Goal: Task Accomplishment & Management: Use online tool/utility

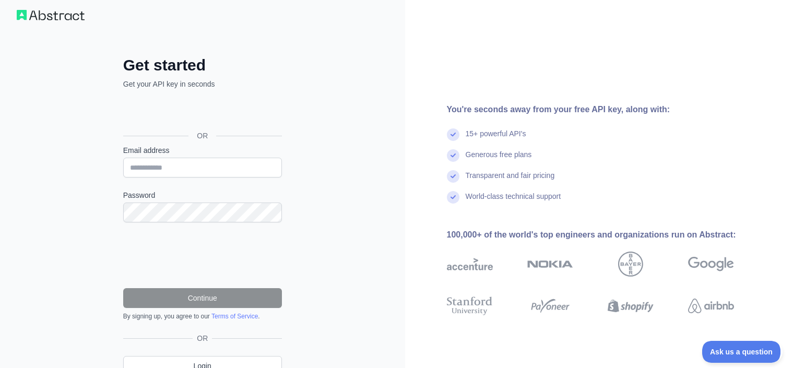
scroll to position [60, 0]
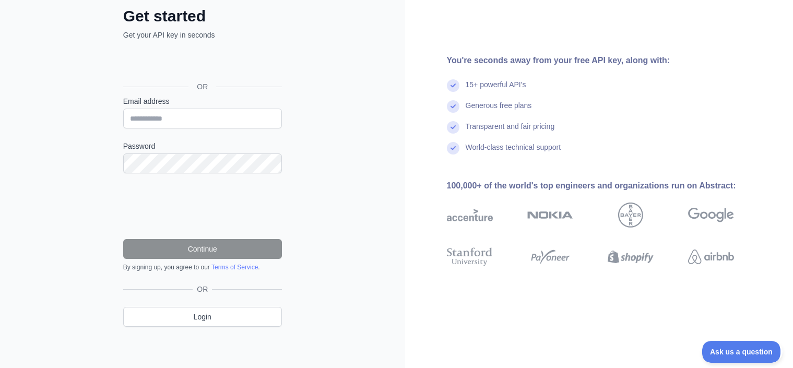
click at [202, 60] on div "Sign in with Google. Opens in new tab" at bounding box center [201, 63] width 157 height 23
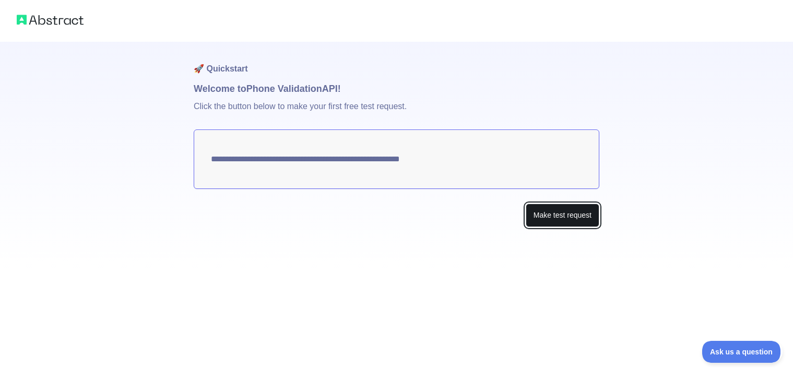
click at [563, 220] on button "Make test request" at bounding box center [563, 215] width 74 height 23
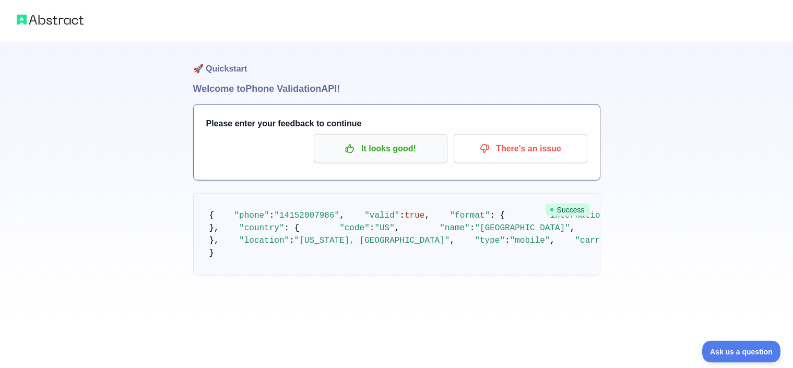
scroll to position [30, 0]
click at [388, 140] on p "It looks good!" at bounding box center [381, 149] width 118 height 18
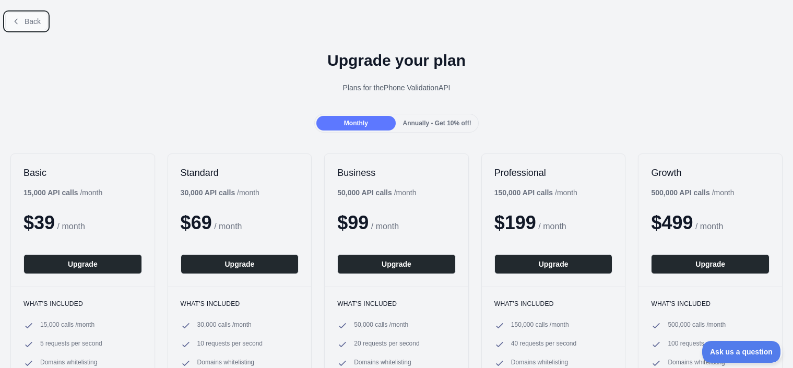
click at [28, 20] on span "Back" at bounding box center [33, 21] width 16 height 8
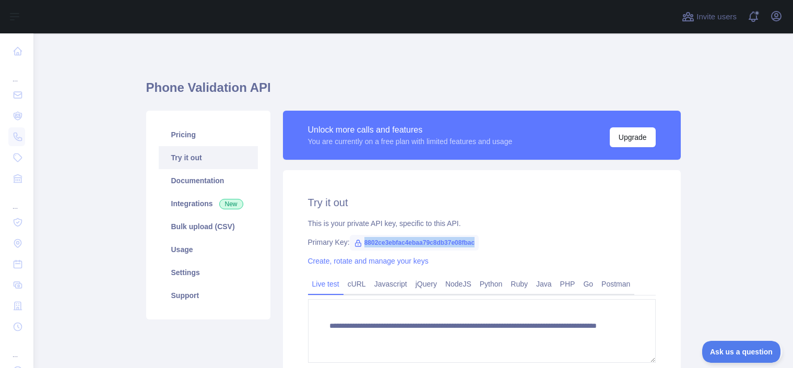
drag, startPoint x: 472, startPoint y: 240, endPoint x: 349, endPoint y: 237, distance: 123.3
click at [350, 237] on span "8802ce3ebfac4ebaa79c8db37e08fbac" at bounding box center [414, 243] width 129 height 16
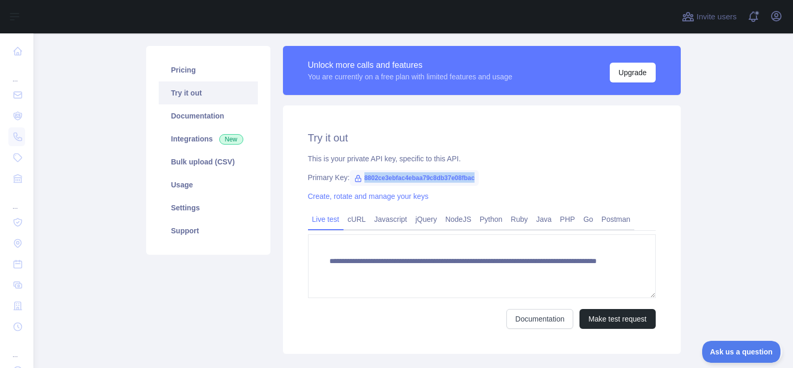
scroll to position [65, 0]
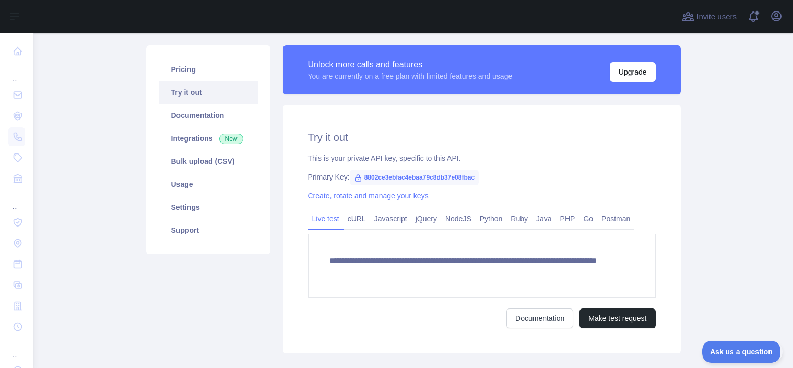
click at [560, 175] on div "Primary Key: 8802ce3ebfac4ebaa79c8db37e08fbac" at bounding box center [482, 177] width 348 height 10
click at [757, 15] on span at bounding box center [756, 12] width 5 height 5
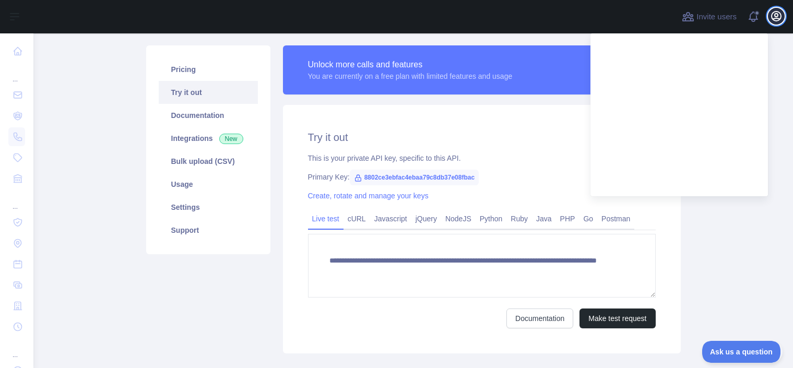
click at [775, 17] on icon "button" at bounding box center [776, 15] width 9 height 9
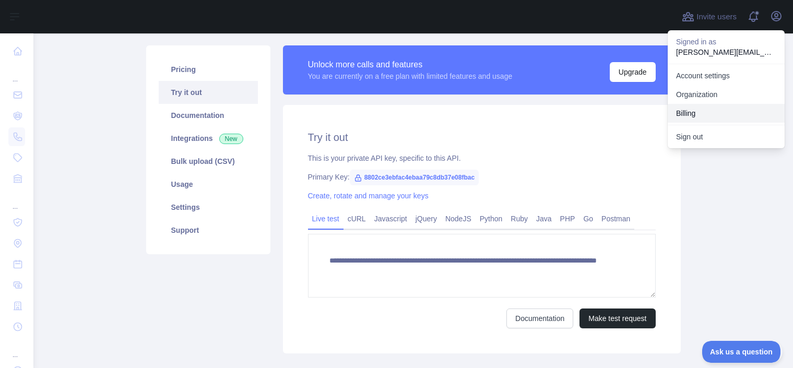
click at [694, 110] on button "Billing" at bounding box center [726, 113] width 117 height 19
